Goal: Check status: Check status

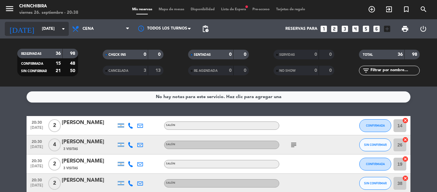
click at [65, 26] on icon "arrow_drop_down" at bounding box center [64, 29] width 8 height 8
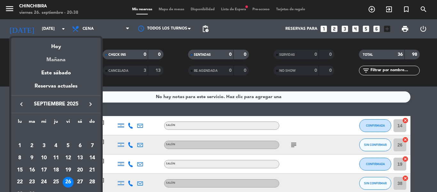
click at [54, 57] on div "Mañana" at bounding box center [56, 57] width 90 height 13
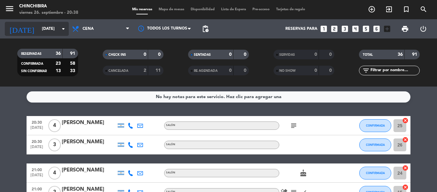
click at [63, 31] on icon "arrow_drop_down" at bounding box center [64, 29] width 8 height 8
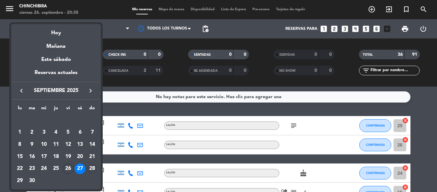
click at [92, 165] on div "28" at bounding box center [92, 168] width 11 height 11
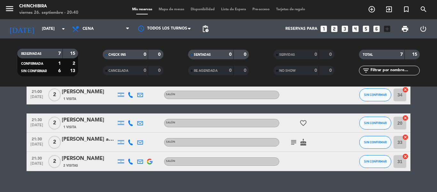
scroll to position [100, 0]
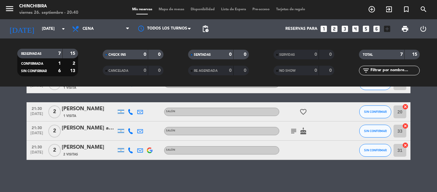
click at [292, 127] on icon "subject" at bounding box center [294, 131] width 8 height 8
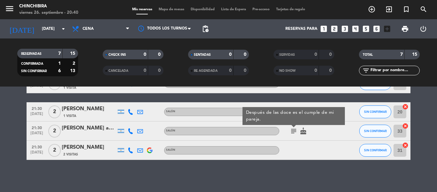
click at [292, 128] on icon "subject" at bounding box center [294, 131] width 8 height 8
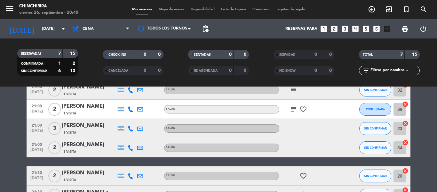
scroll to position [4, 0]
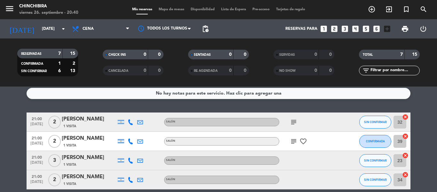
click at [294, 139] on icon "subject" at bounding box center [294, 141] width 8 height 8
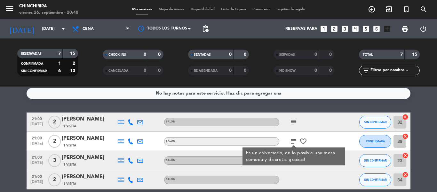
click at [294, 140] on icon "subject" at bounding box center [294, 141] width 8 height 8
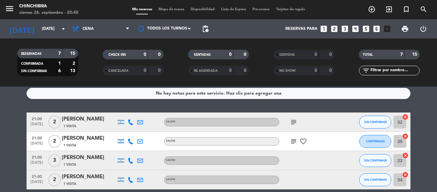
click at [291, 122] on icon "subject" at bounding box center [294, 122] width 8 height 8
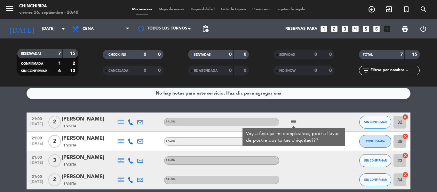
click at [291, 122] on icon "subject" at bounding box center [294, 122] width 8 height 8
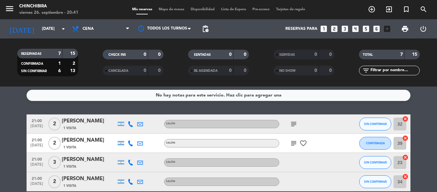
scroll to position [0, 0]
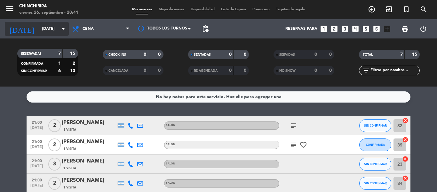
click at [50, 29] on input "[DATE]" at bounding box center [66, 28] width 54 height 11
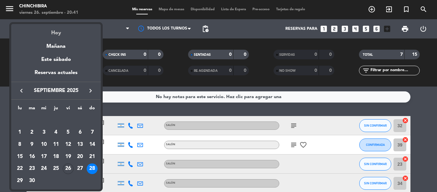
click at [53, 37] on div "Hoy" at bounding box center [56, 30] width 90 height 13
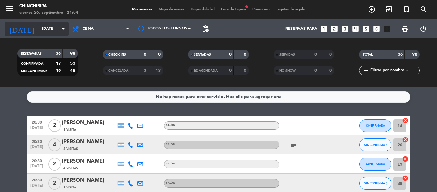
click at [65, 26] on icon "arrow_drop_down" at bounding box center [64, 29] width 8 height 8
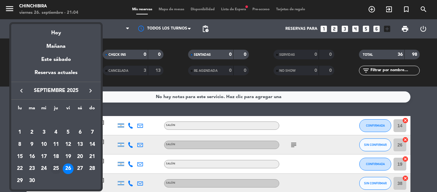
click at [58, 167] on div "25" at bounding box center [56, 168] width 11 height 11
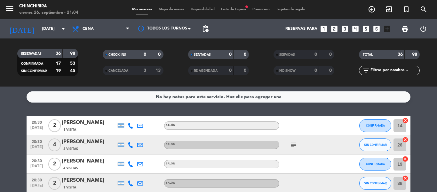
type input "[DEMOGRAPHIC_DATA][DATE]"
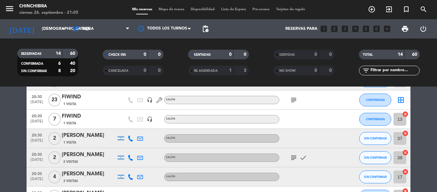
scroll to position [96, 0]
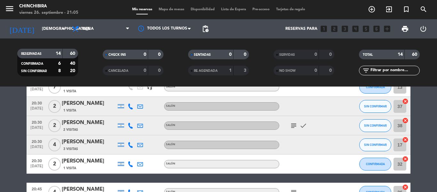
click at [132, 138] on div at bounding box center [131, 144] width 10 height 19
click at [130, 143] on icon at bounding box center [131, 145] width 6 height 6
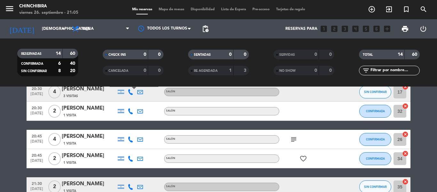
scroll to position [160, 0]
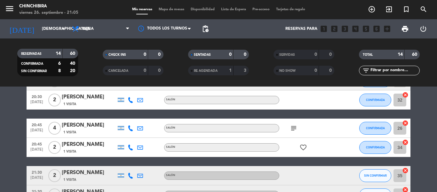
click at [129, 131] on div at bounding box center [131, 127] width 10 height 19
click at [130, 130] on icon at bounding box center [131, 128] width 6 height 6
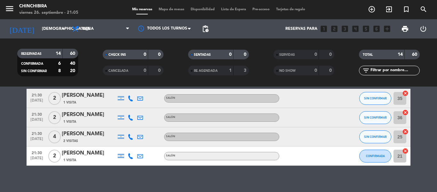
scroll to position [243, 0]
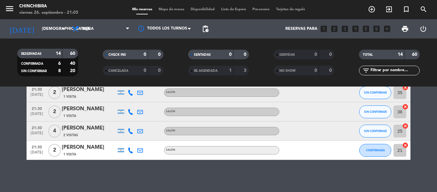
click at [131, 133] on icon at bounding box center [131, 131] width 6 height 6
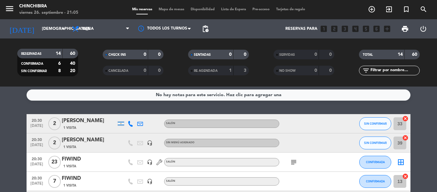
scroll to position [0, 0]
